Goal: Communication & Community: Ask a question

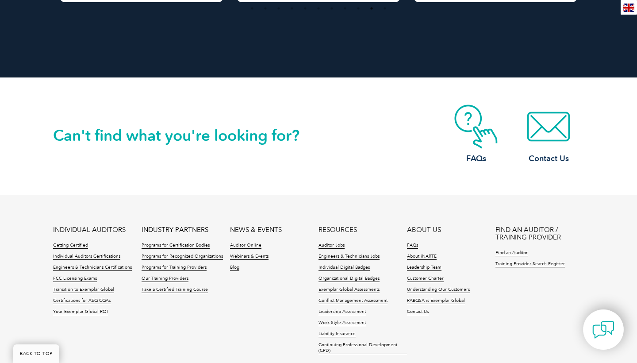
scroll to position [1530, 0]
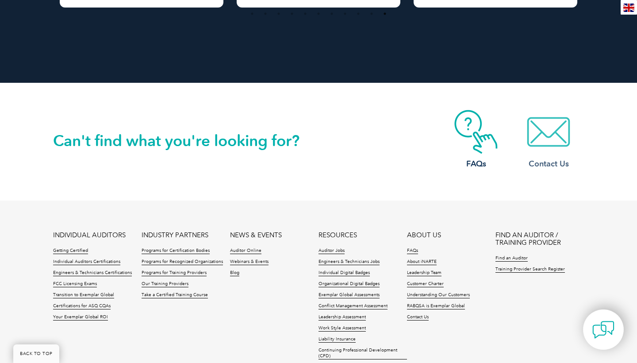
click at [555, 158] on h3 "Contact Us" at bounding box center [548, 163] width 71 height 11
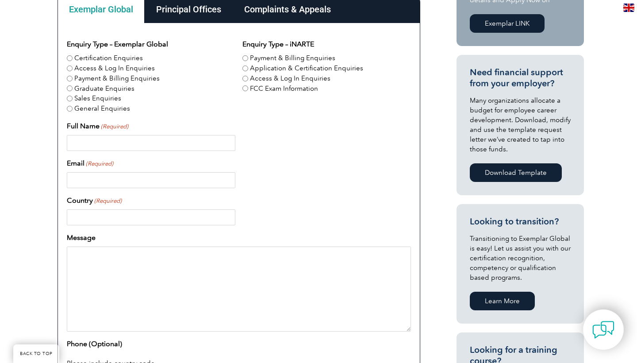
scroll to position [280, 0]
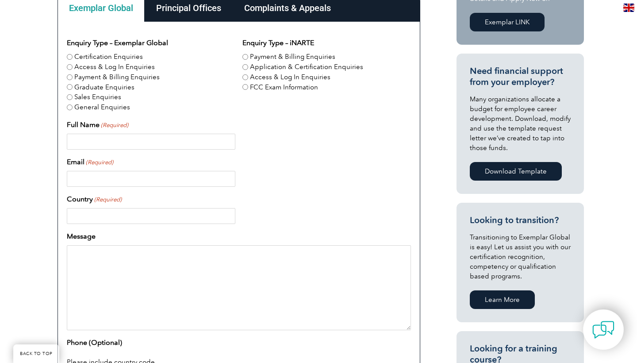
click at [71, 54] on input "Certification Enquiries" at bounding box center [70, 57] width 6 height 6
radio input "true"
type input "[PERSON_NAME]"
click at [280, 176] on div at bounding box center [239, 179] width 344 height 16
type input "[EMAIL_ADDRESS][PERSON_NAME][DOMAIN_NAME]"
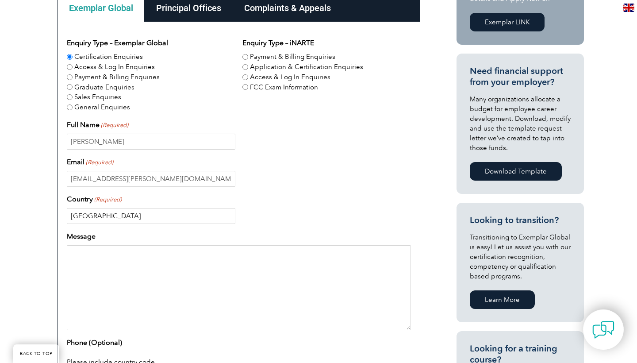
type input "[GEOGRAPHIC_DATA]"
click at [95, 258] on textarea "Message" at bounding box center [239, 287] width 344 height 85
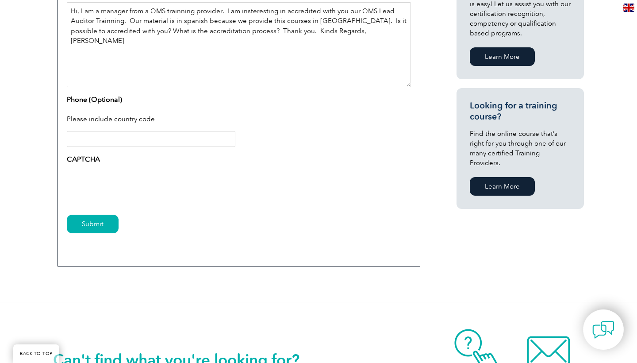
scroll to position [524, 0]
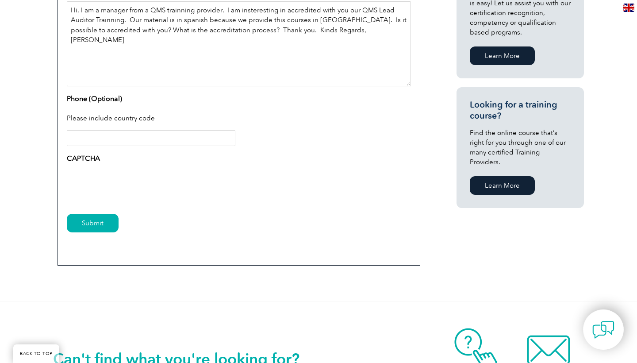
type textarea "Hi, I am a manager from a QMS trainning provider. I am insteresting in accredit…"
click at [89, 222] on input "Submit" at bounding box center [93, 223] width 52 height 19
